Goal: Information Seeking & Learning: Check status

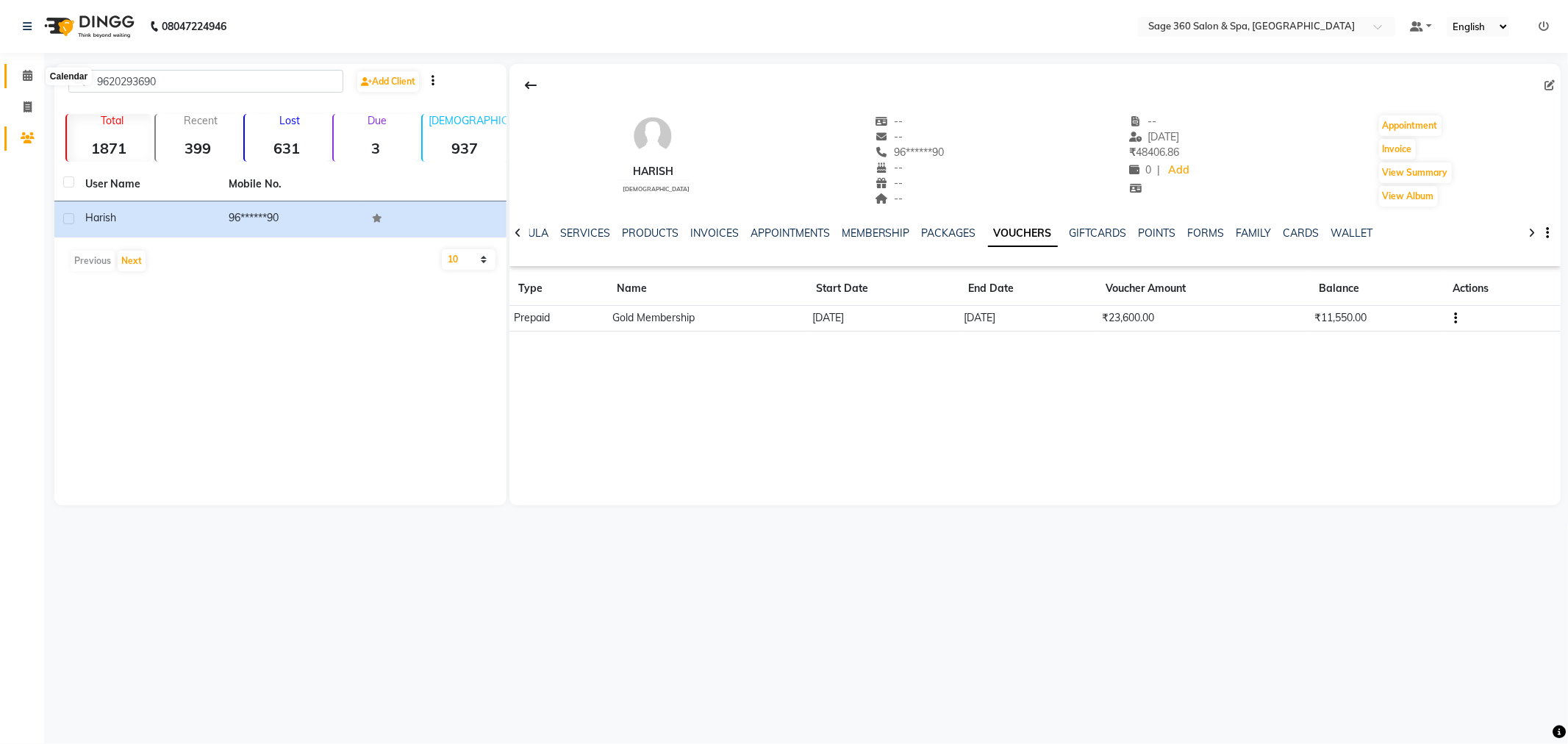
click at [20, 76] on span at bounding box center [27, 75] width 25 height 17
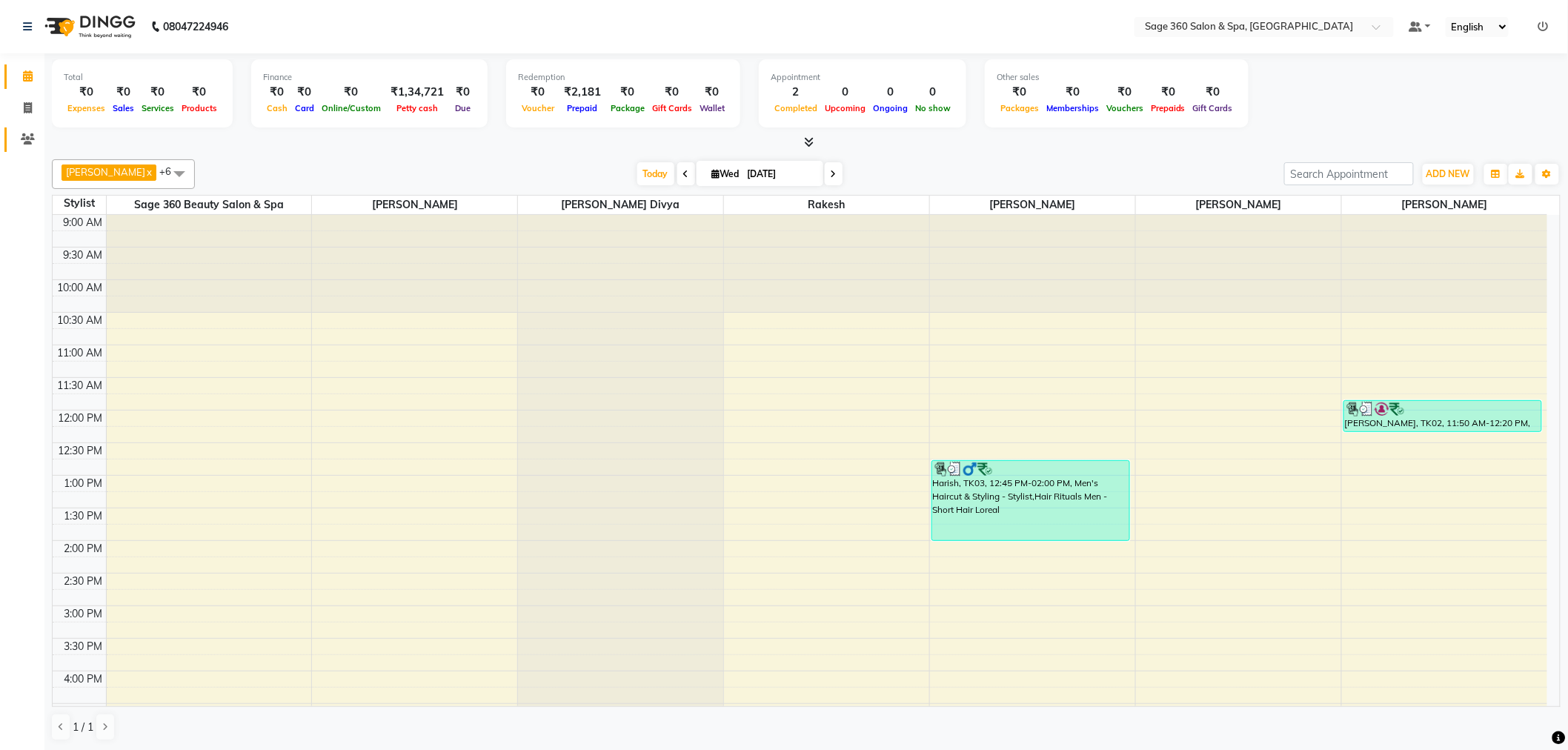
drag, startPoint x: 0, startPoint y: 0, endPoint x: 26, endPoint y: 130, distance: 132.6
click at [26, 130] on link "Clients" at bounding box center [23, 139] width 35 height 25
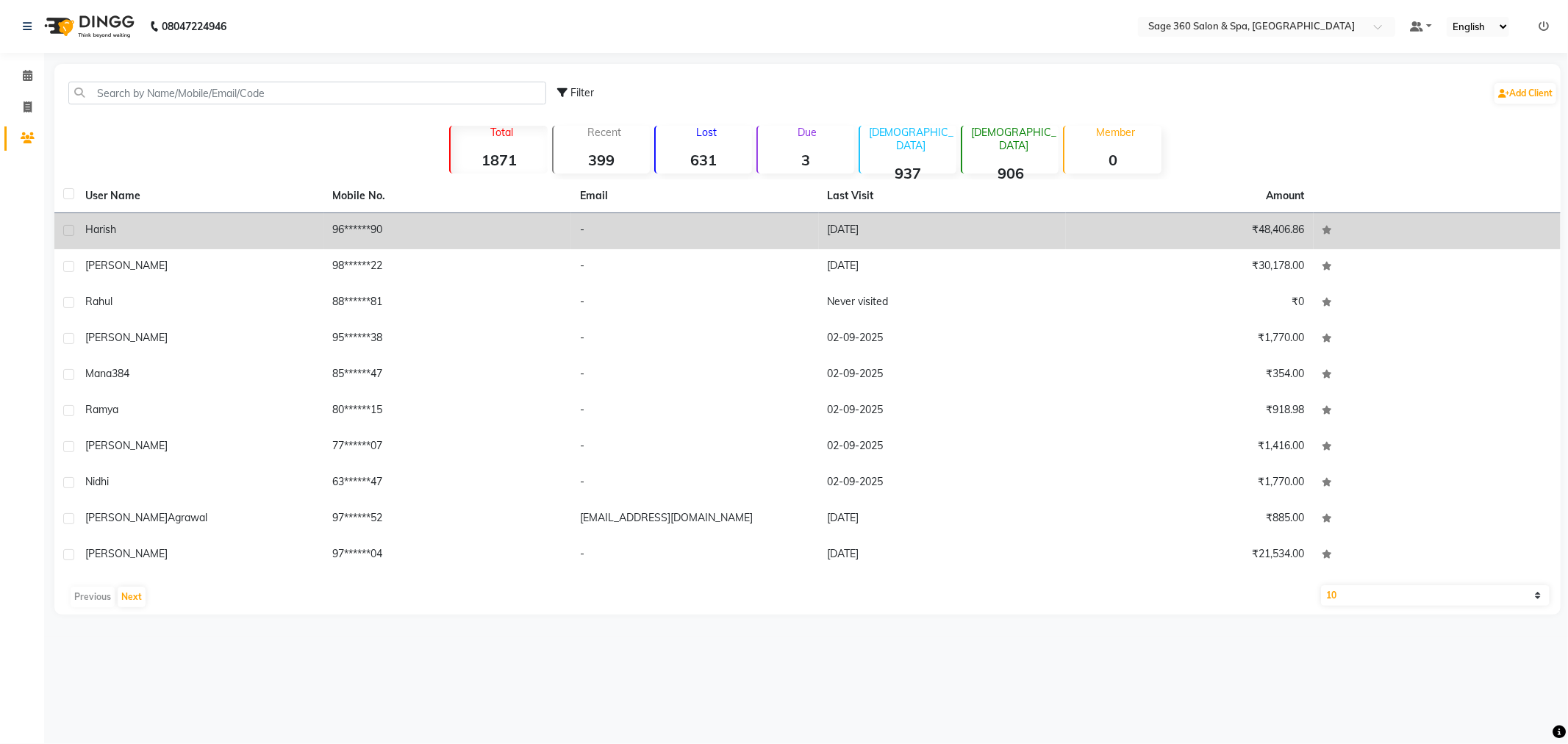
click at [463, 239] on td "96******90" at bounding box center [448, 230] width 248 height 36
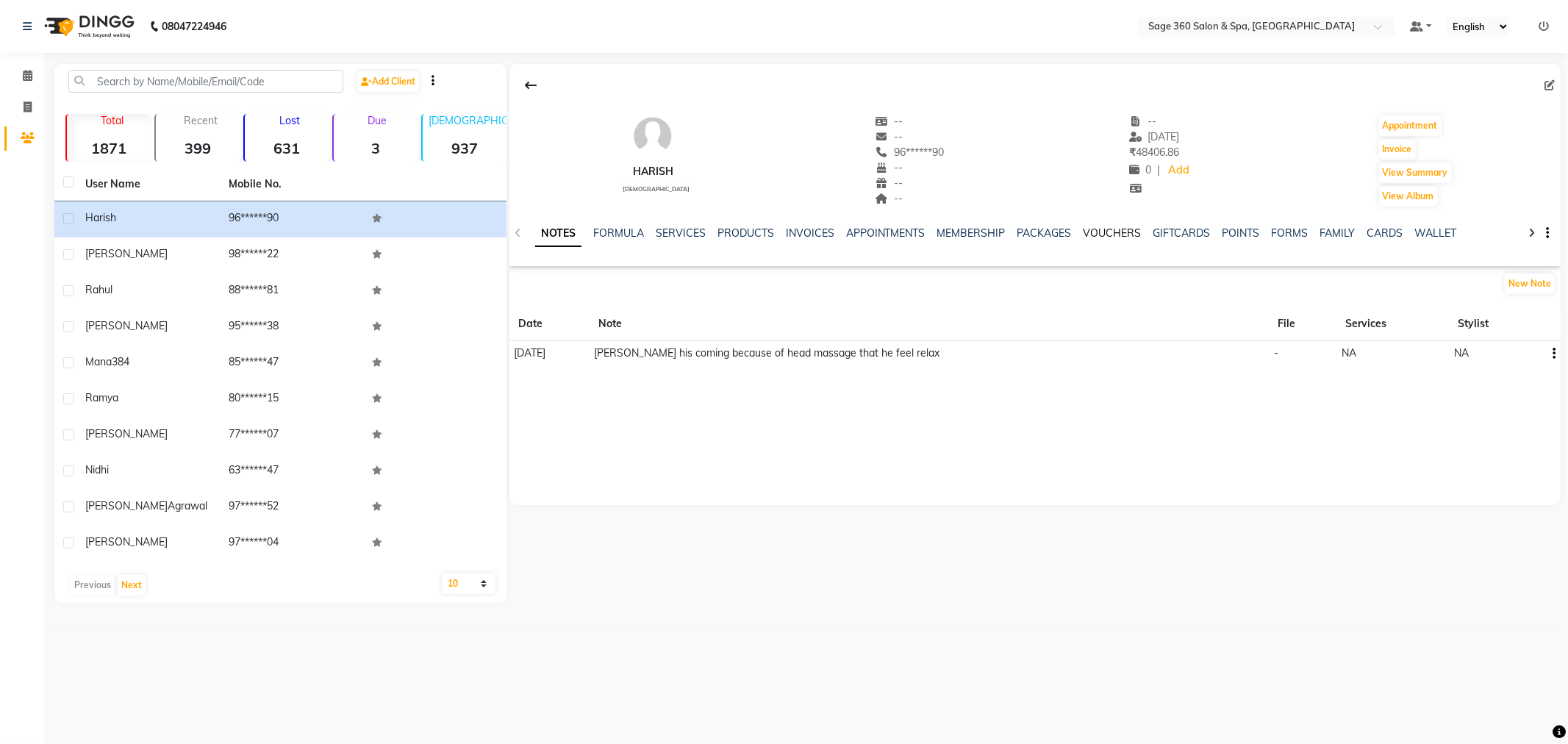
click at [1104, 232] on link "VOUCHERS" at bounding box center [1112, 233] width 58 height 14
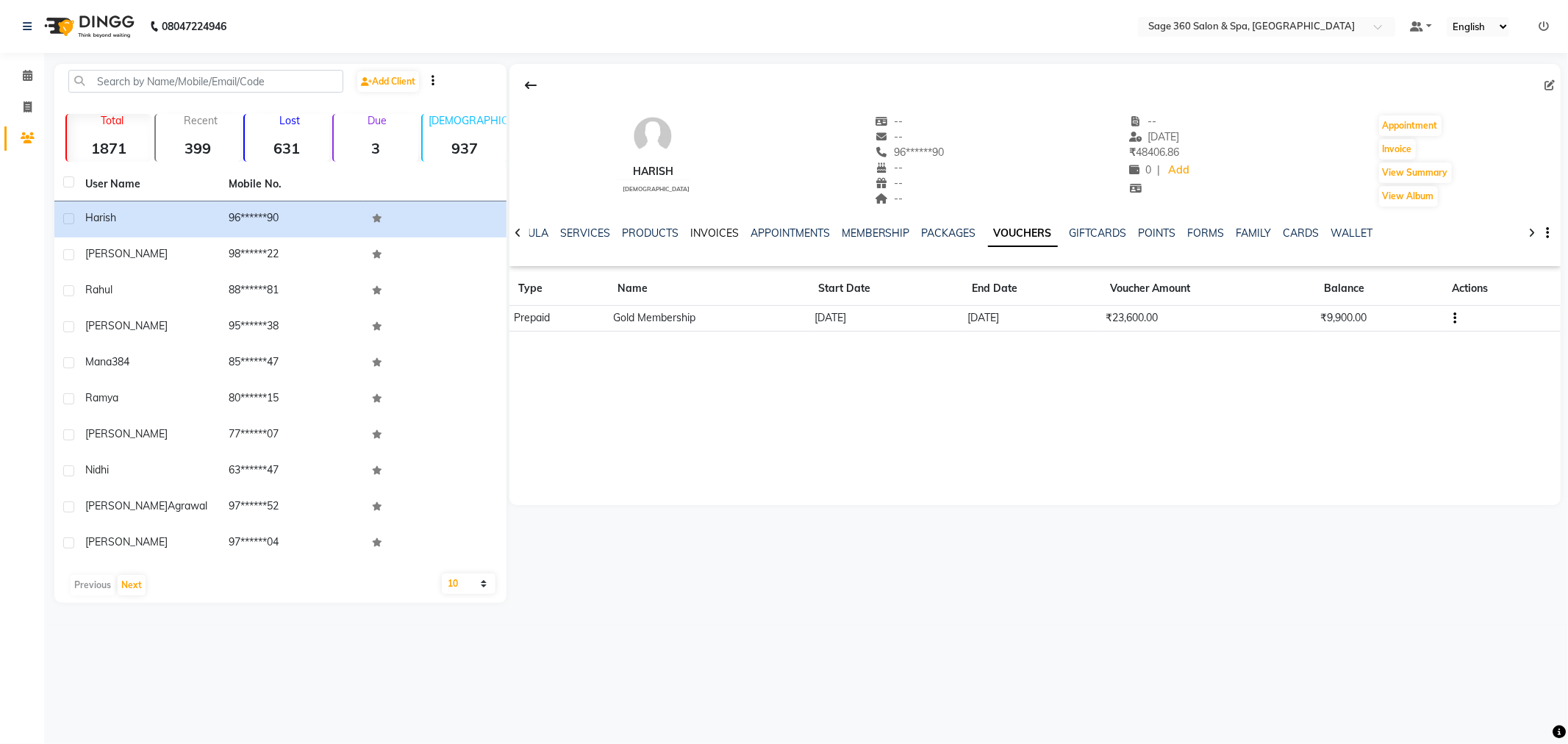
click at [696, 230] on link "INVOICES" at bounding box center [715, 233] width 49 height 14
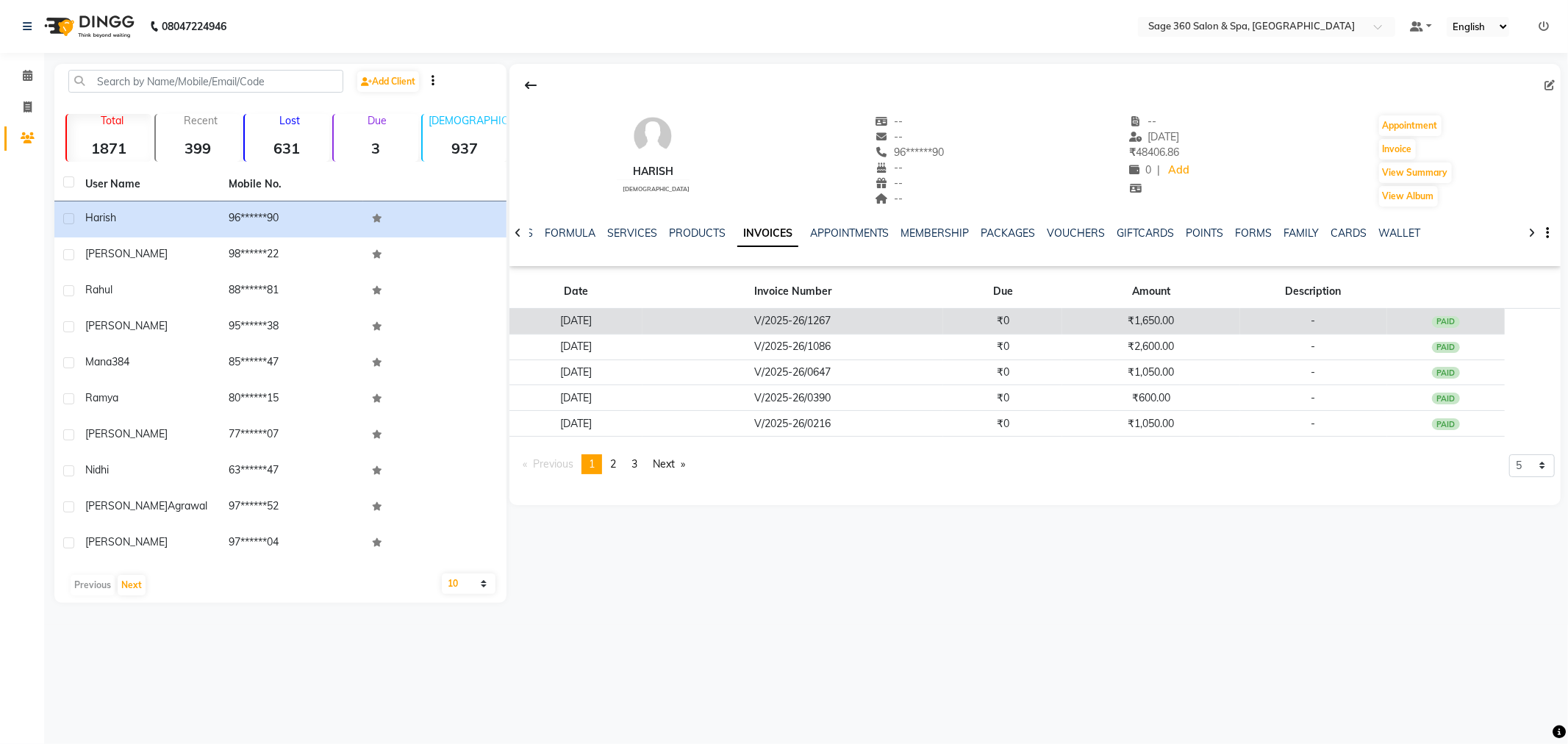
click at [1460, 326] on div "PAID" at bounding box center [1446, 322] width 28 height 12
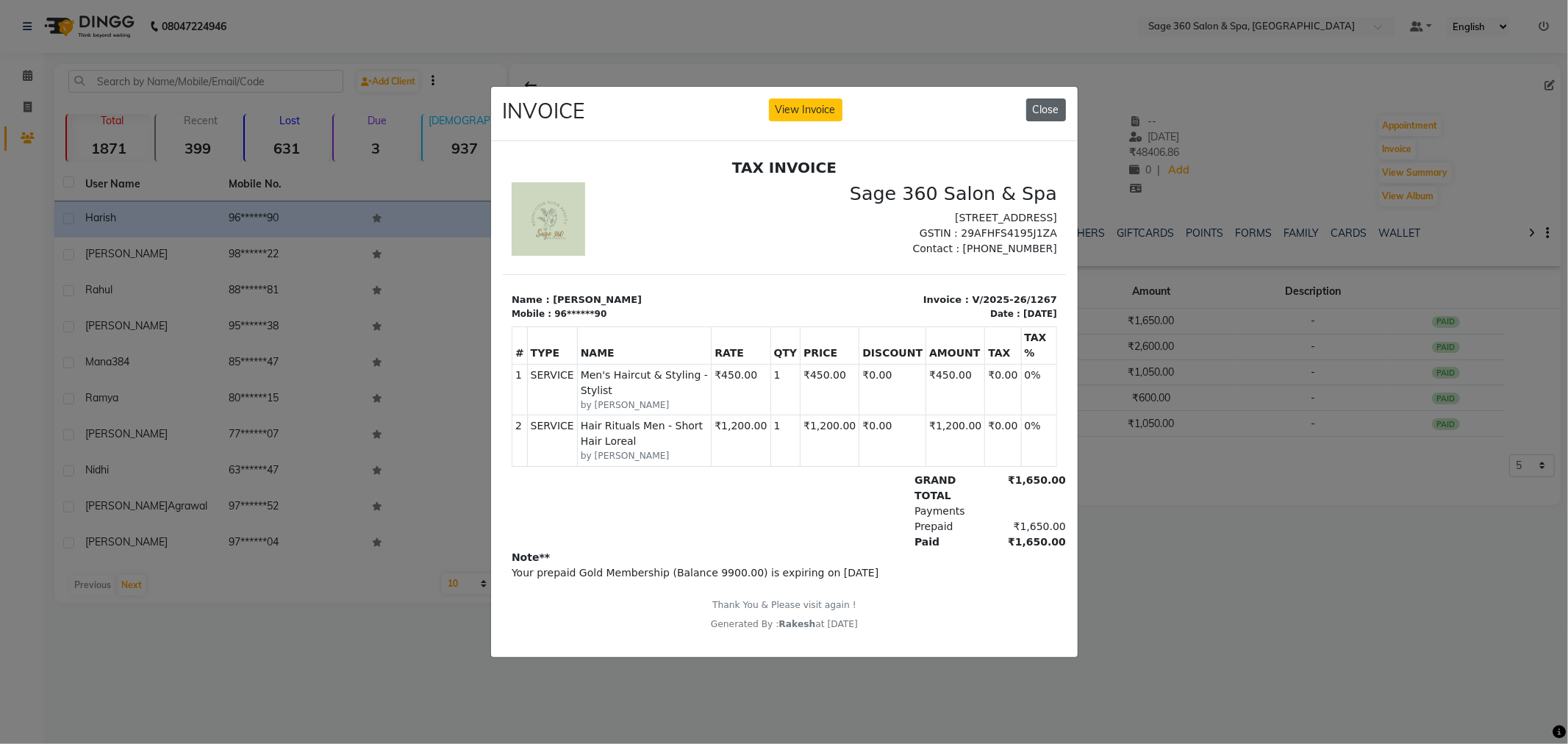
click at [1046, 99] on button "Close" at bounding box center [1046, 109] width 40 height 22
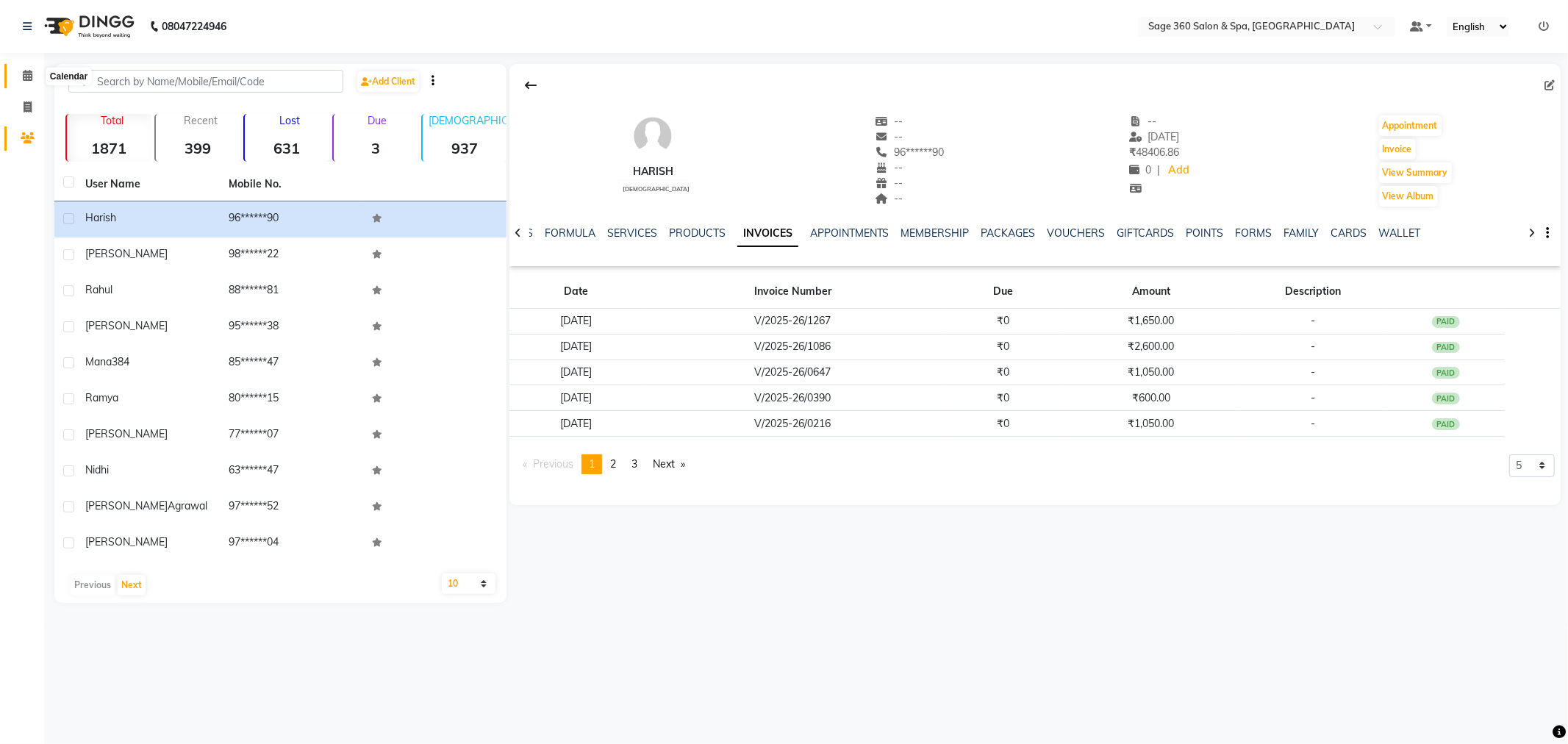
click at [22, 70] on icon at bounding box center [27, 75] width 10 height 11
